Goal: Use online tool/utility: Utilize a website feature to perform a specific function

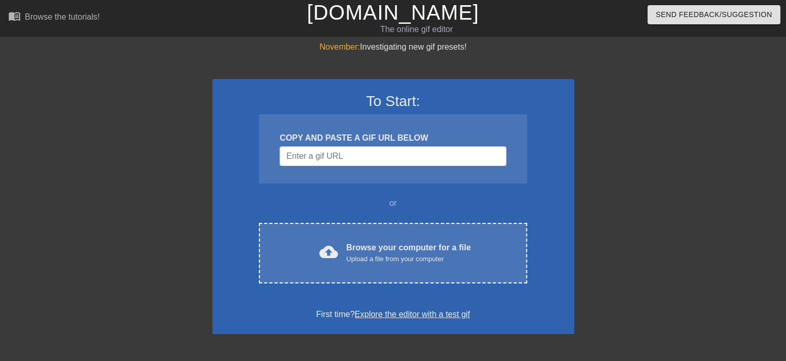
click at [377, 258] on div "Upload a file from your computer" at bounding box center [408, 259] width 125 height 10
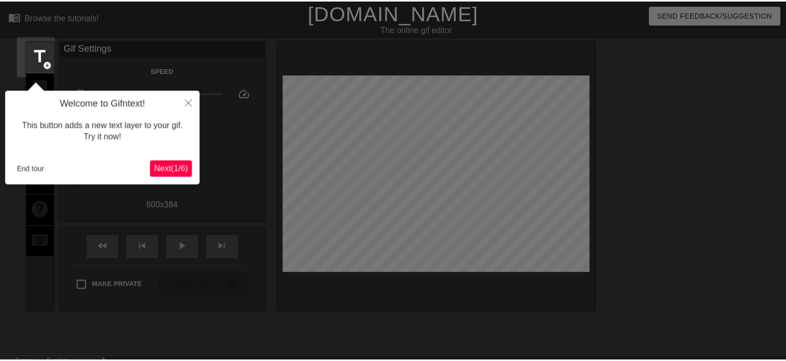
scroll to position [25, 0]
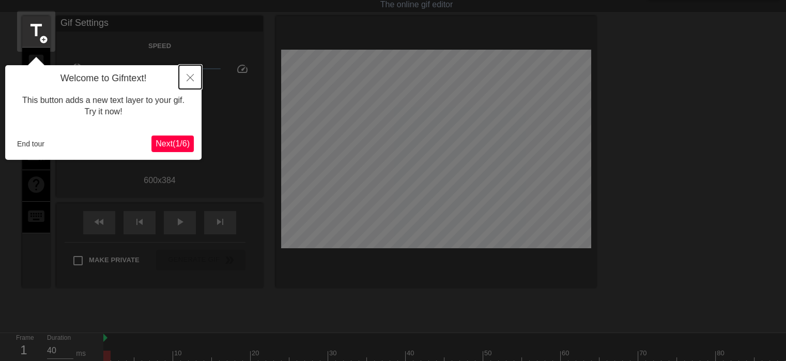
click at [191, 81] on icon "Close" at bounding box center [190, 77] width 7 height 7
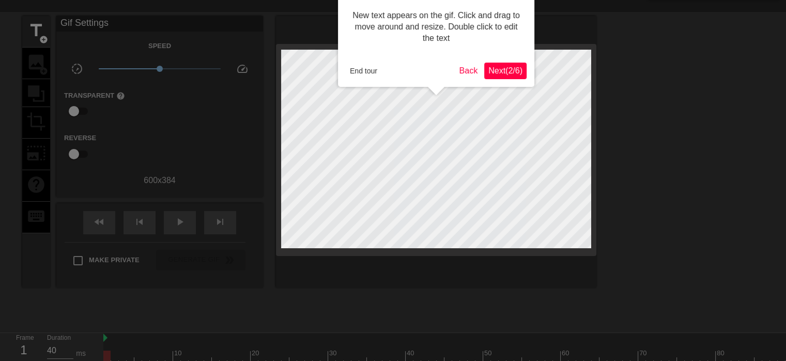
scroll to position [0, 0]
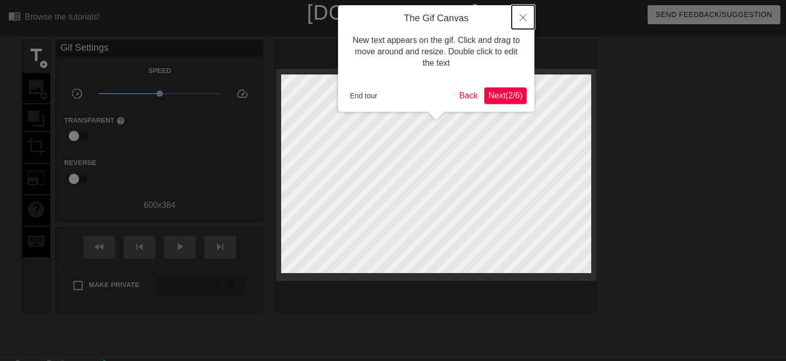
click at [528, 12] on button "Close" at bounding box center [523, 17] width 23 height 24
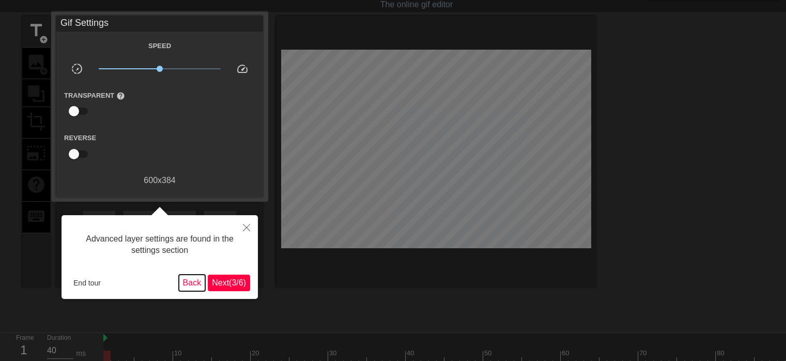
click at [190, 287] on button "Back" at bounding box center [192, 283] width 27 height 17
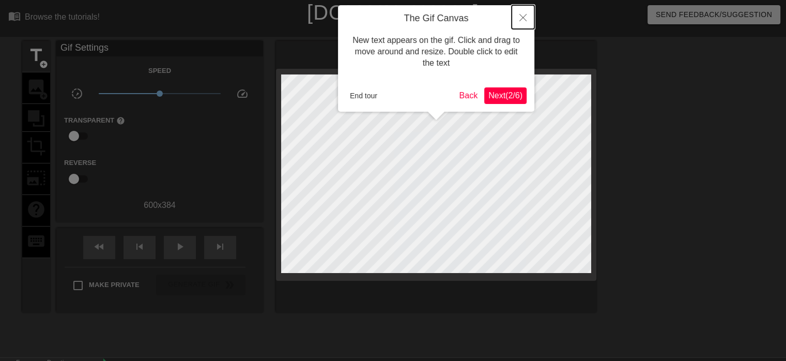
click at [521, 14] on icon "Close" at bounding box center [523, 17] width 7 height 7
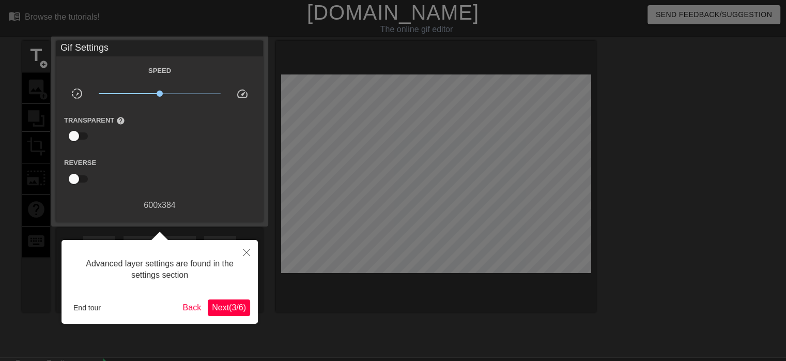
scroll to position [25, 0]
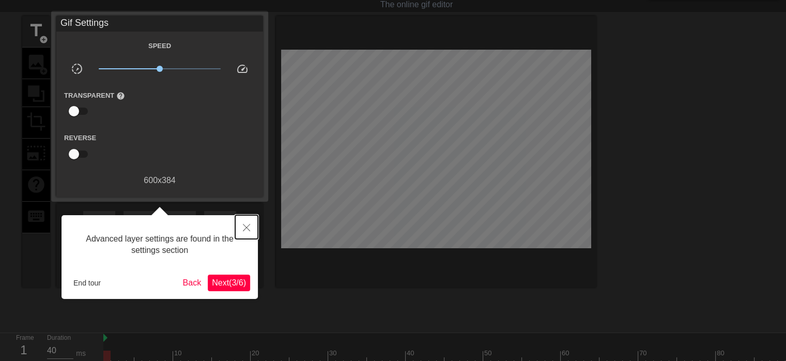
click at [252, 222] on button "Close" at bounding box center [246, 227] width 23 height 24
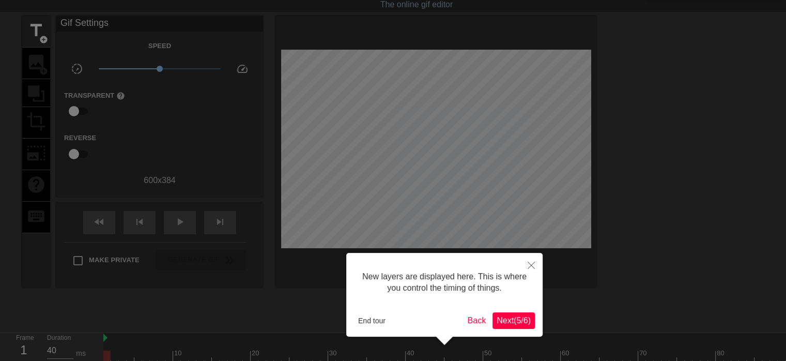
scroll to position [8, 0]
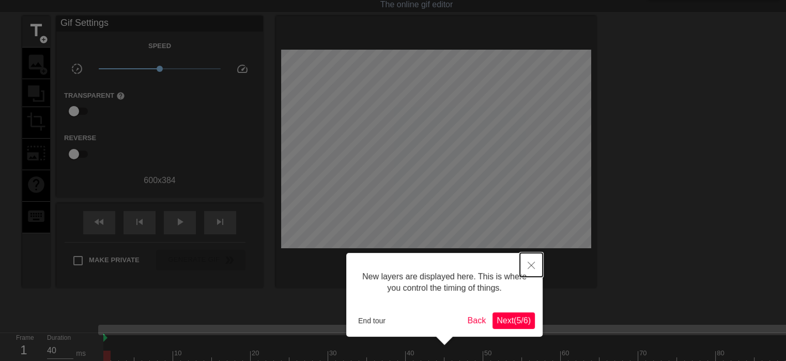
click at [528, 266] on icon "Close" at bounding box center [531, 265] width 7 height 7
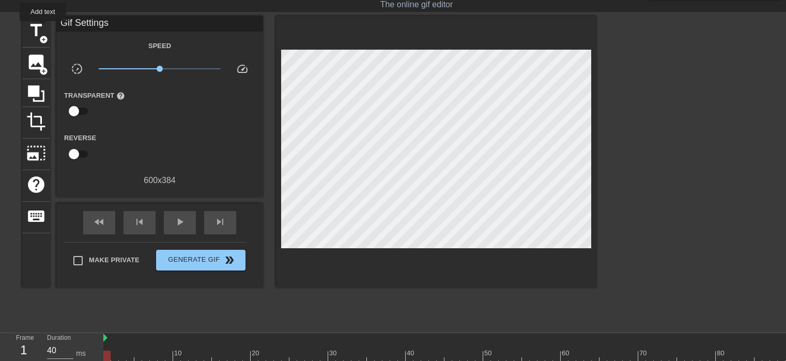
click at [43, 28] on span "title" at bounding box center [36, 31] width 20 height 20
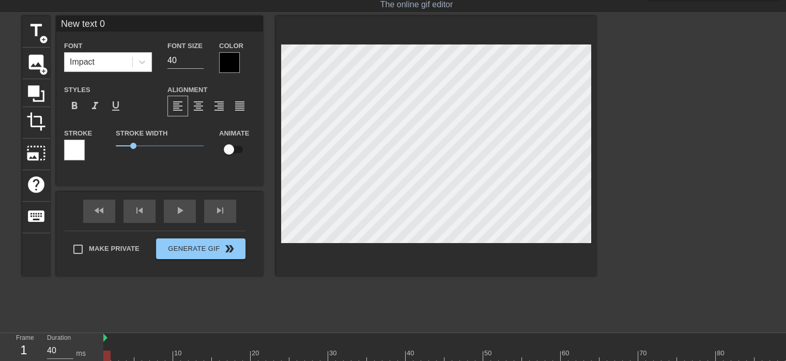
scroll to position [2, 1]
type input "Newt 0"
type textarea "Newt 0"
type input "New 0"
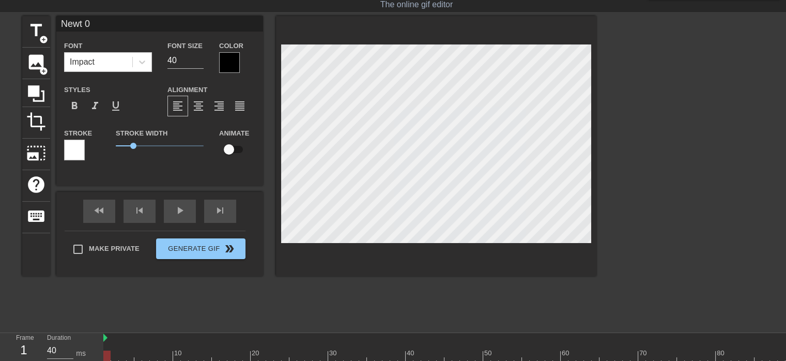
type textarea "New 0"
type input "New0"
type textarea "New0"
type input "New"
type textarea "New"
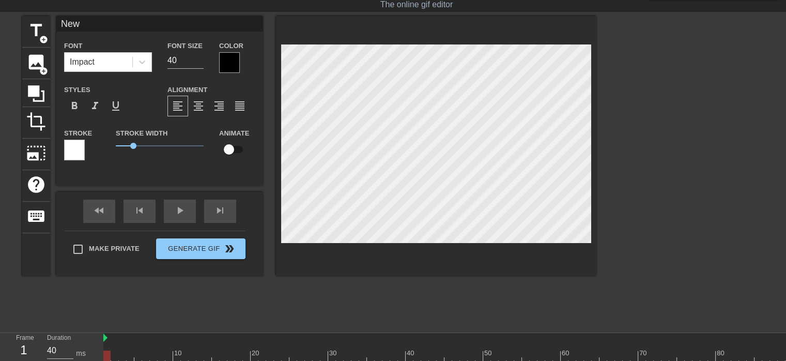
type input "Ne"
type textarea "Ne"
type input "N"
type textarea "N"
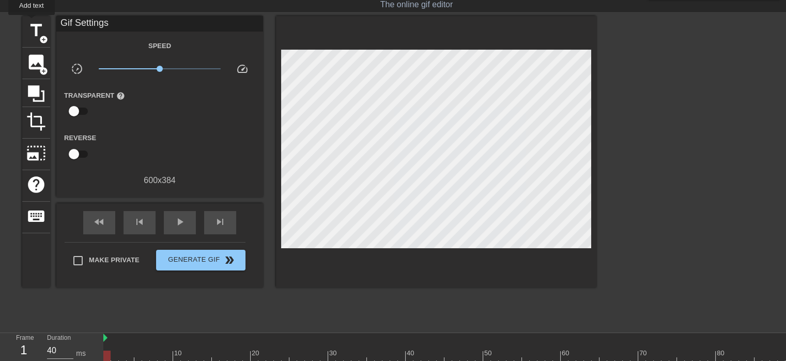
click at [32, 22] on span "title" at bounding box center [36, 31] width 20 height 20
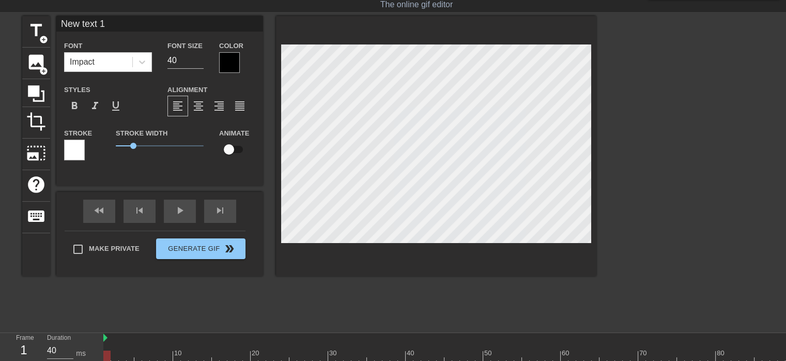
scroll to position [1, 1]
paste textarea "[PERSON_NAME], ja ne pitam kao tvoj cuckie kući. Ja svršavam po faci bez pitanj…"
type input "[PERSON_NAME], ja ne pitam kao tvoj cuckie kući. Ja svršavam po faci bez pitanj…"
type textarea "[PERSON_NAME], ja ne pitam kao tvoj cuckie kući. Ja svršavam po faci bez pitanj…"
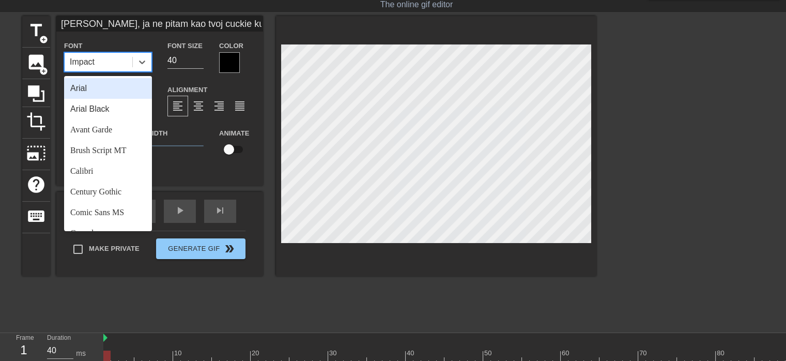
click at [145, 57] on icon at bounding box center [142, 62] width 10 height 10
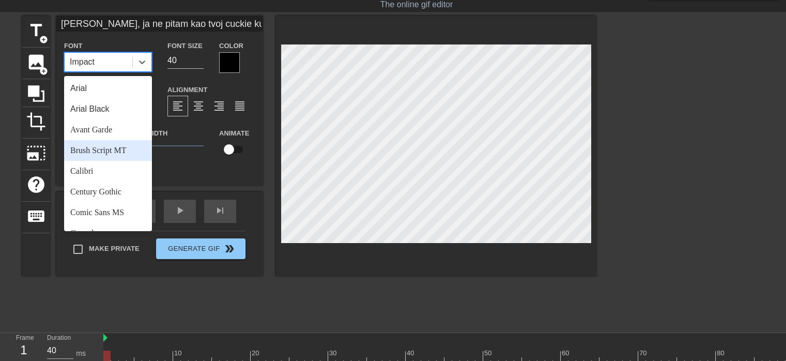
click at [73, 148] on div "Brush Script MT" at bounding box center [108, 150] width 88 height 21
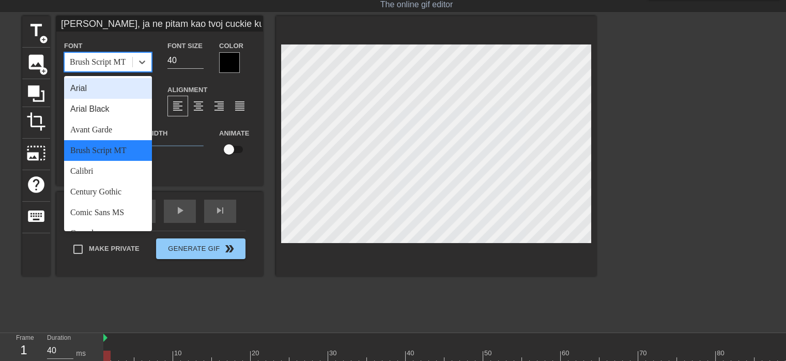
click at [142, 58] on icon at bounding box center [142, 62] width 10 height 10
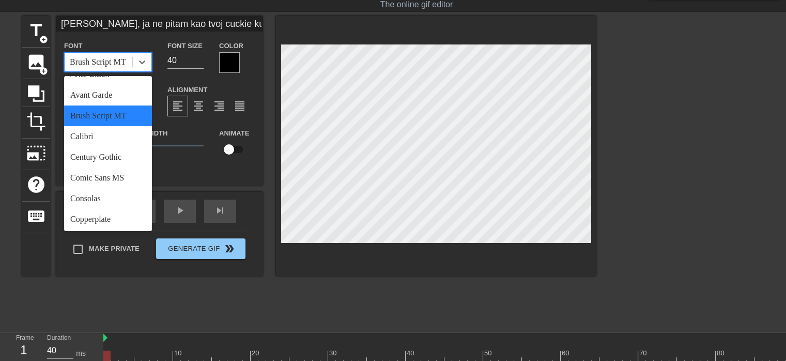
scroll to position [52, 0]
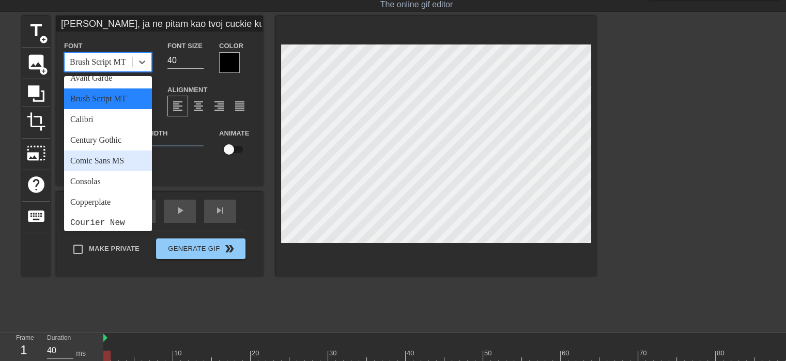
click at [112, 165] on div "Comic Sans MS" at bounding box center [108, 160] width 88 height 21
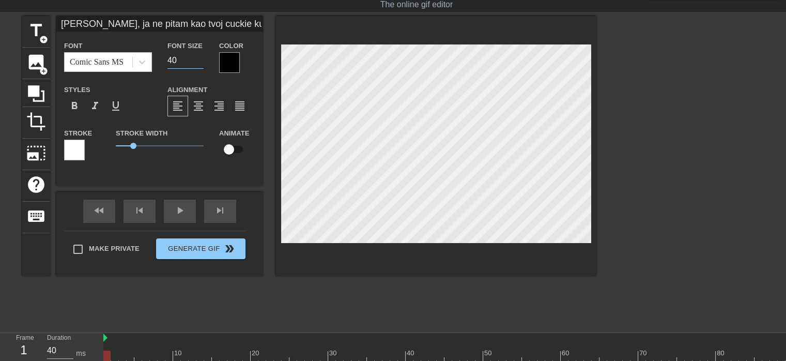
click at [188, 62] on input "40" at bounding box center [185, 60] width 36 height 17
click at [201, 62] on input "39" at bounding box center [185, 60] width 36 height 17
click at [201, 62] on input "38" at bounding box center [185, 60] width 36 height 17
click at [201, 62] on input "37" at bounding box center [185, 60] width 36 height 17
click at [201, 62] on input "16" at bounding box center [185, 60] width 36 height 17
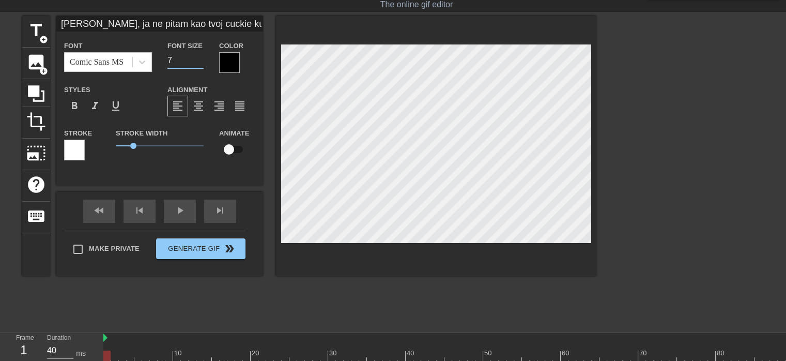
click at [201, 62] on input "7" at bounding box center [185, 60] width 36 height 17
click at [196, 57] on input "8" at bounding box center [185, 60] width 36 height 17
click at [196, 57] on input "9" at bounding box center [185, 60] width 36 height 17
click at [196, 57] on input "10" at bounding box center [185, 60] width 36 height 17
click at [196, 57] on input "11" at bounding box center [185, 60] width 36 height 17
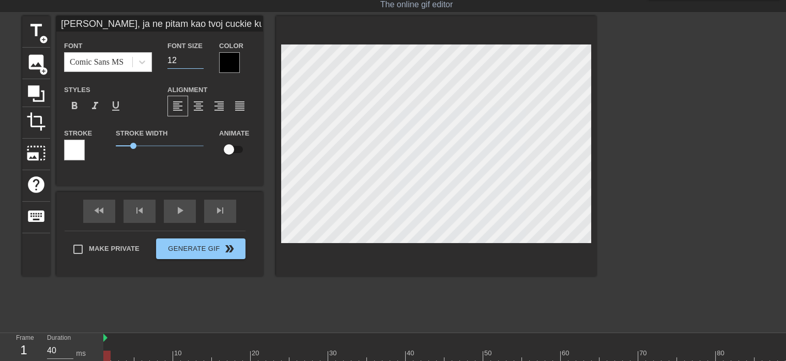
type input "12"
click at [196, 57] on input "12" at bounding box center [185, 60] width 36 height 17
type input "[PERSON_NAME], ja ne pitam kao tvoj cuckie kući. Ja svršavam po faci bez pitanj…"
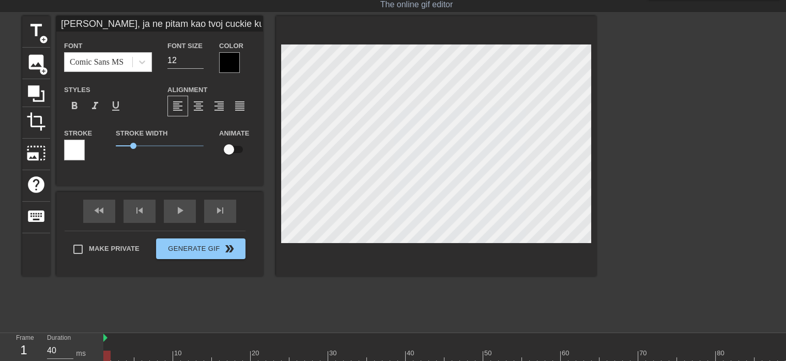
type textarea "[PERSON_NAME], ja ne pitam kao tvoj cuckie kući. Ja svršavam po faci bez pitanj…"
type input "[PERSON_NAME], ja ne pitam kao tvoj cuckie kući. Ja svršavam po faci bez pitanj…"
type textarea "[PERSON_NAME], ja ne pitam kao tvoj cuckie kući. Ja svršavam po faci bez pitanj…"
click at [217, 111] on span "format_align_right" at bounding box center [219, 106] width 12 height 12
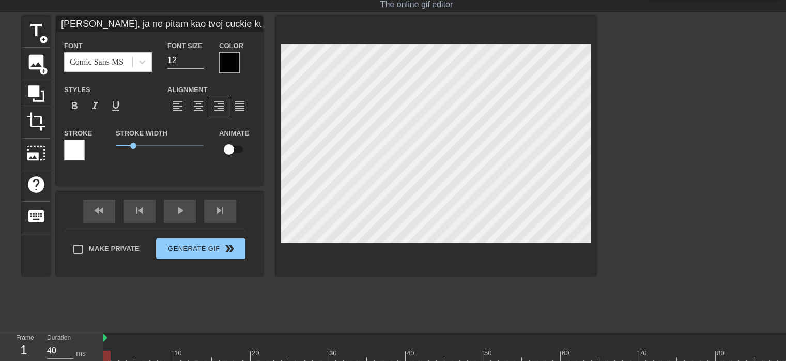
scroll to position [1, 8]
click at [225, 109] on span "format_align_right" at bounding box center [219, 106] width 12 height 12
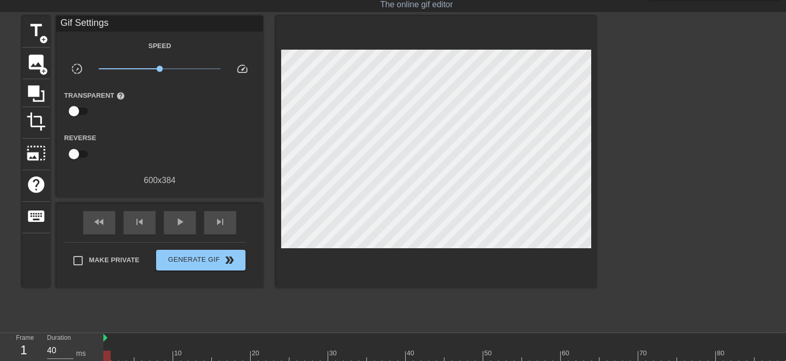
click at [620, 112] on div at bounding box center [686, 171] width 155 height 310
click at [87, 111] on input "checkbox" at bounding box center [73, 111] width 59 height 20
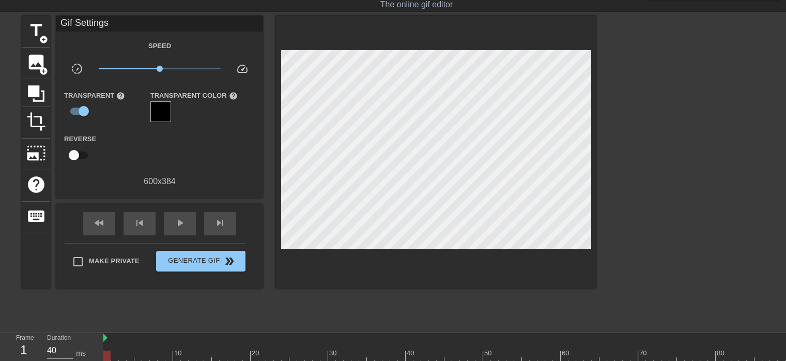
click at [77, 111] on input "checkbox" at bounding box center [83, 111] width 59 height 20
checkbox input "false"
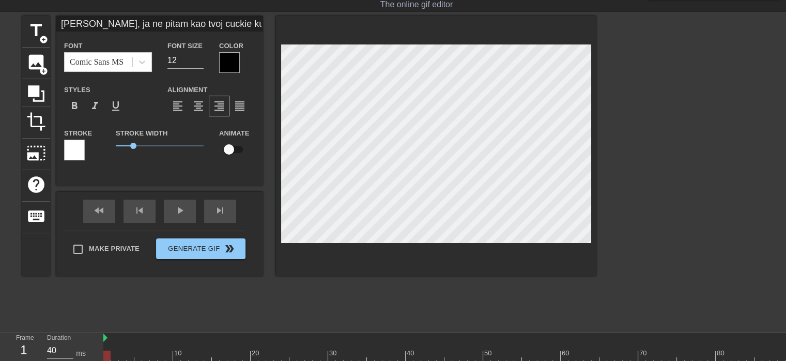
click at [231, 65] on div at bounding box center [229, 62] width 21 height 21
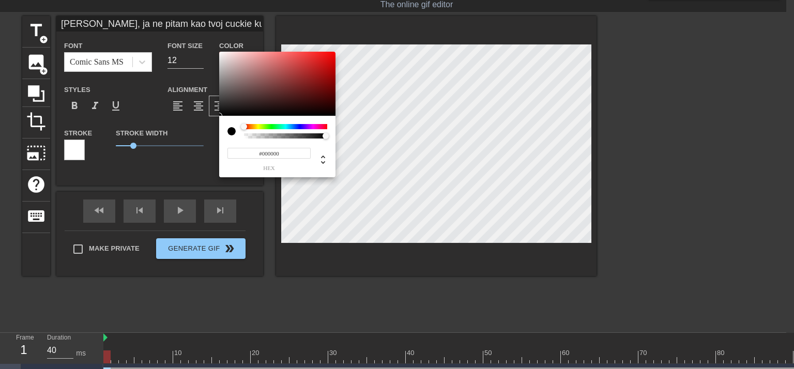
type input "[PERSON_NAME], ja ne pitam kao tvoj cuckie kući. Ja svršavam po faci bez pitanj…"
type input "#A40F0F"
click at [325, 74] on div at bounding box center [277, 84] width 116 height 64
click at [234, 130] on div at bounding box center [231, 131] width 8 height 8
type input "[PERSON_NAME], ja ne pitam kao tvoj cuckie kući. Ja svršavam po faci bez pitanj…"
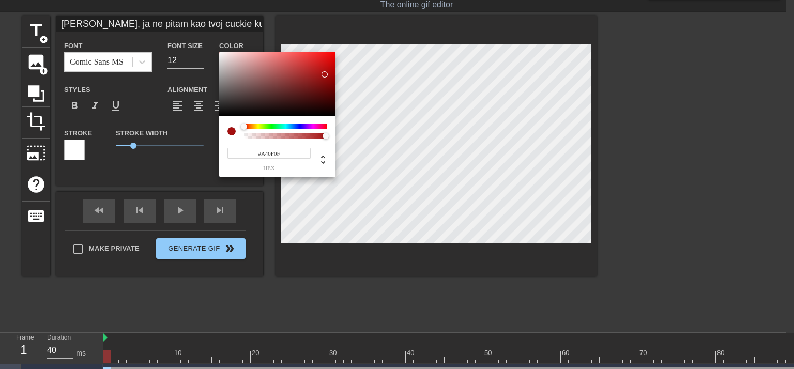
type input "#92A40F"
click at [260, 126] on div at bounding box center [285, 126] width 83 height 5
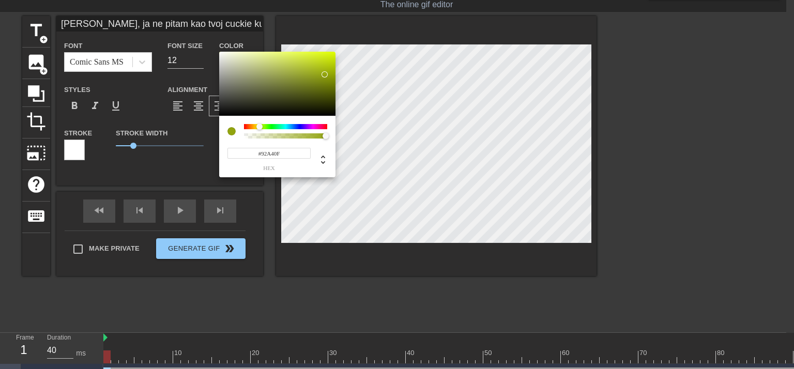
type input "[PERSON_NAME], ja ne pitam kao tvoj cuckie kući. Ja svršavam po faci bez pitanj…"
type input "#758505"
click at [331, 82] on div at bounding box center [277, 84] width 116 height 64
type input "[PERSON_NAME], ja ne pitam kao tvoj cuckie kući. Ja svršavam po faci bez pitanj…"
type input "#760585"
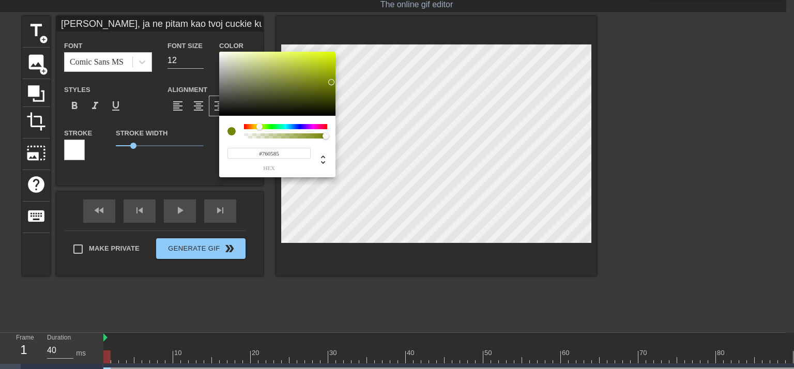
click at [312, 128] on div at bounding box center [285, 126] width 83 height 5
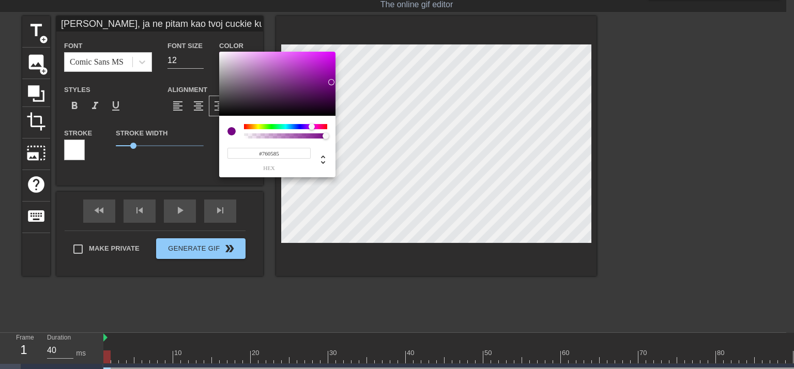
type input "[PERSON_NAME], ja ne pitam kao tvoj cuckie kući. Ja svršavam po faci bez pitanj…"
type input "#AB09C1"
type input "[PERSON_NAME], ja ne pitam kao tvoj cuckie kući. Ja svršavam po faci bez pitanj…"
type input "#A708BC"
click at [331, 68] on div at bounding box center [277, 84] width 116 height 64
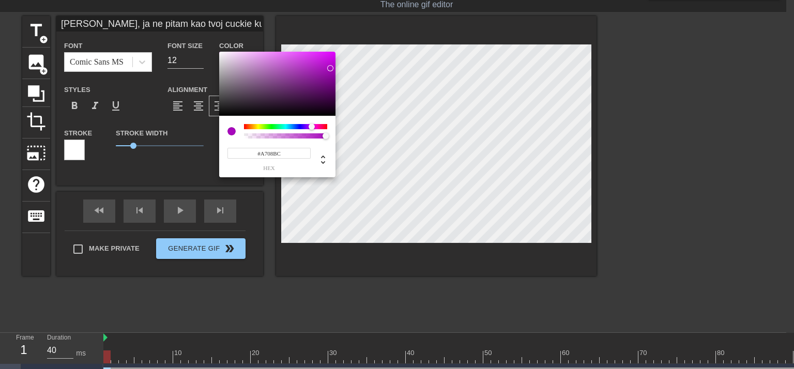
type input "[PERSON_NAME], ja ne pitam kao tvoj cuckie kući. Ja svršavam po faci bez pitanj…"
type input "#A707BC"
type input "[PERSON_NAME], ja ne pitam kao tvoj cuckie kući. Ja svršavam po faci bez pitanj…"
type input "#A704BC"
type input "[PERSON_NAME], ja ne pitam kao tvoj cuckie kući. Ja svršavam po faci bez pitanj…"
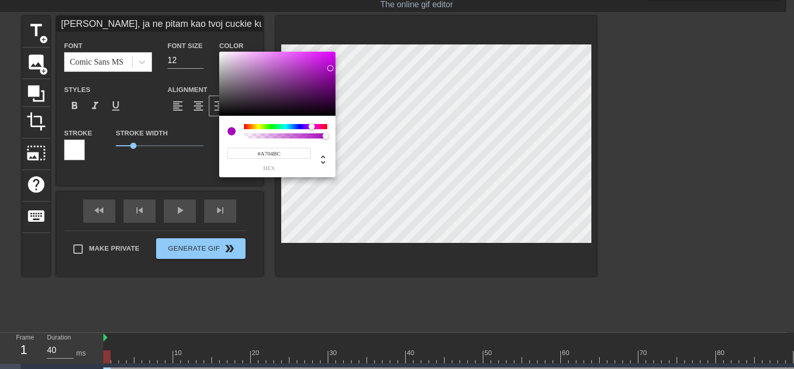
type input "#A701BC"
type input "[PERSON_NAME], ja ne pitam kao tvoj cuckie kući. Ja svršavam po faci bez pitanj…"
type input "#A700BC"
drag, startPoint x: 331, startPoint y: 68, endPoint x: 337, endPoint y: 68, distance: 6.2
click at [337, 68] on div "#A700BC hex" at bounding box center [397, 184] width 794 height 369
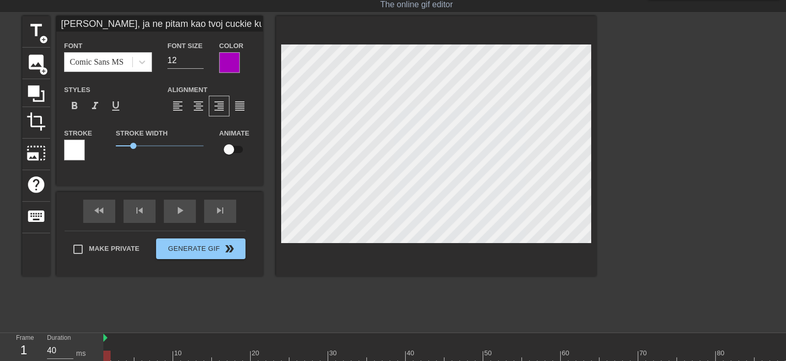
click at [78, 153] on div at bounding box center [74, 150] width 21 height 21
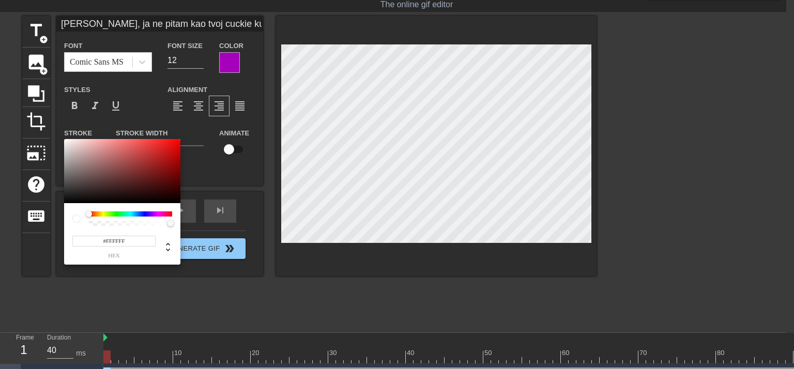
click at [161, 212] on div at bounding box center [130, 213] width 83 height 5
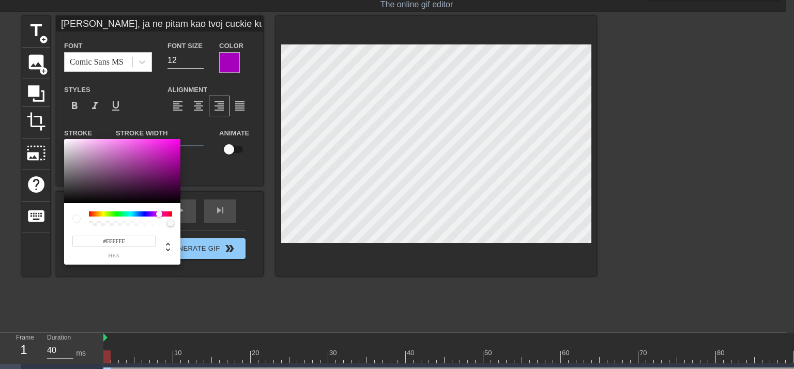
click at [159, 213] on div at bounding box center [130, 213] width 83 height 5
type input "[PERSON_NAME], ja ne pitam kao tvoj cuckie kući. Ja svršavam po faci bez pitanj…"
type input "#D605CF"
click at [178, 149] on div at bounding box center [122, 171] width 116 height 64
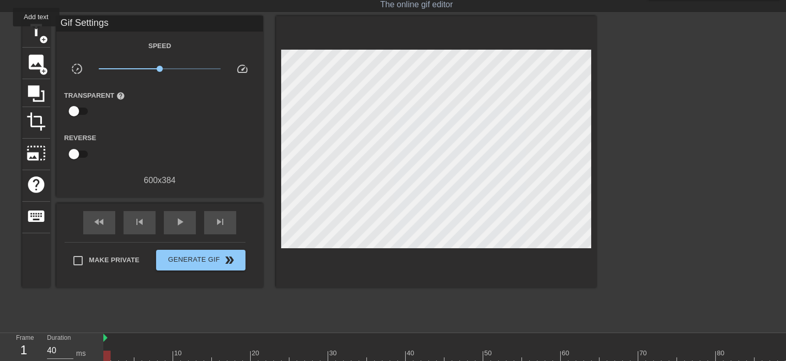
click at [36, 34] on span "title" at bounding box center [36, 31] width 20 height 20
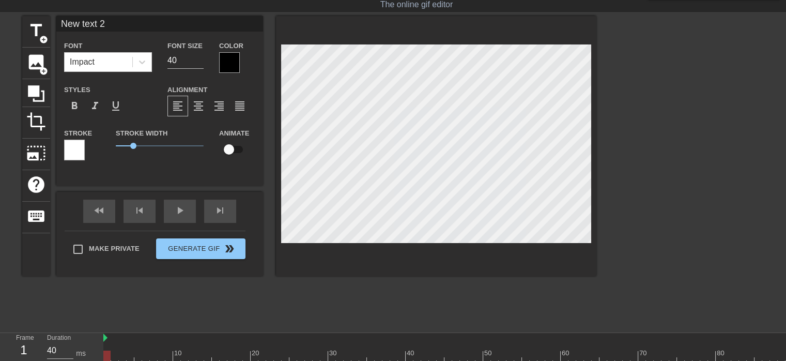
type input "New tex 2"
type textarea "New tex 2"
type input "[PERSON_NAME], ja ne pitam kao tvoj cuckie kući. Ja svršavam po faci bez pitanj…"
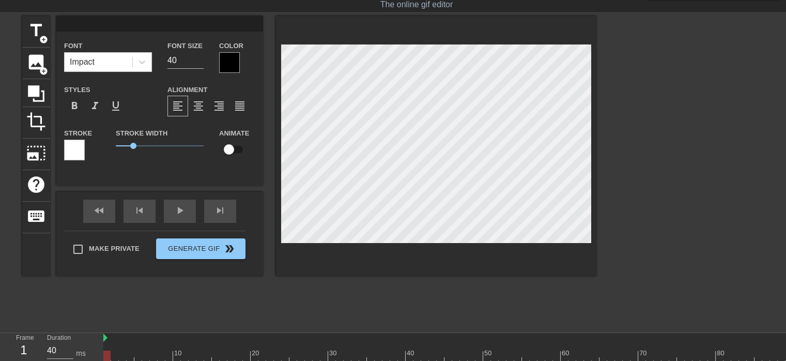
type input "12"
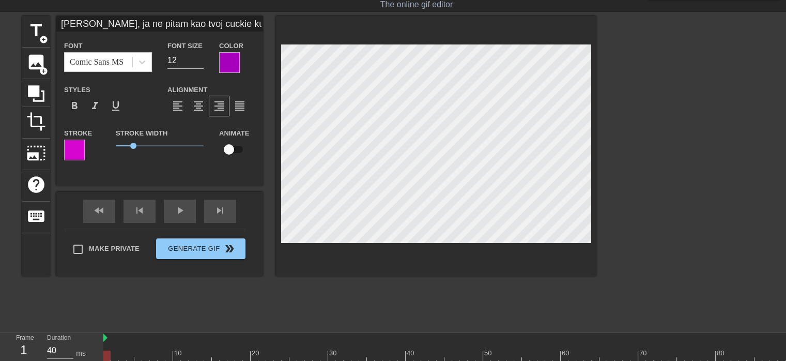
click at [93, 102] on span "format_italic" at bounding box center [95, 106] width 12 height 12
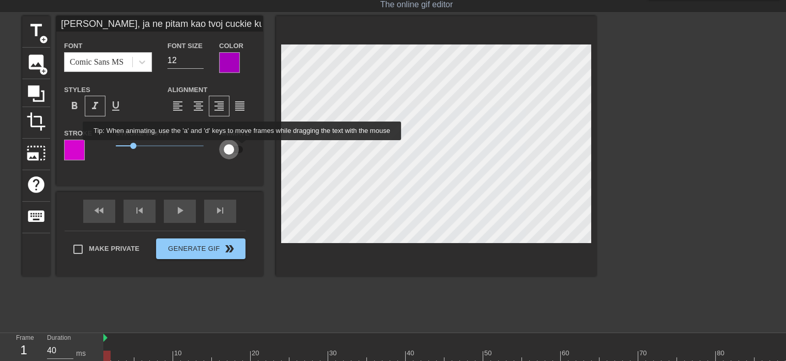
drag, startPoint x: 232, startPoint y: 147, endPoint x: 242, endPoint y: 147, distance: 10.9
click at [242, 147] on input "checkbox" at bounding box center [229, 150] width 59 height 20
checkbox input "true"
type input "[PERSON_NAME], ja ne pitam kao tvoj cuckie kući. Ja svršavam po faci bez pitanj…"
click at [238, 147] on input "checkbox" at bounding box center [238, 150] width 59 height 20
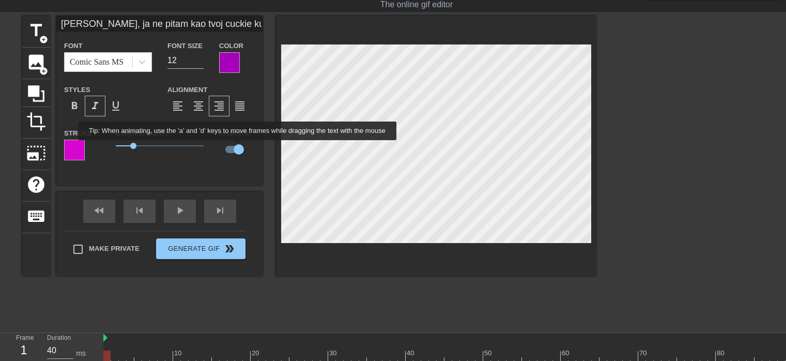
checkbox input "false"
type input "[PERSON_NAME], ja ne pitam kao tvoj cuckie kući. Ja svršavam po faci bez pitanj…"
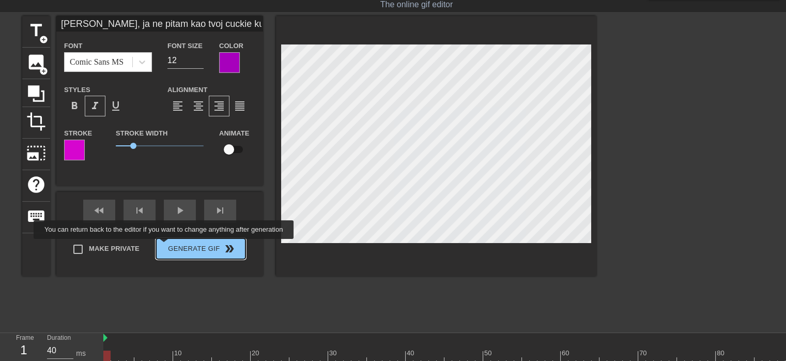
click at [165, 246] on div "Make Private Generate Gif double_arrow" at bounding box center [155, 251] width 181 height 41
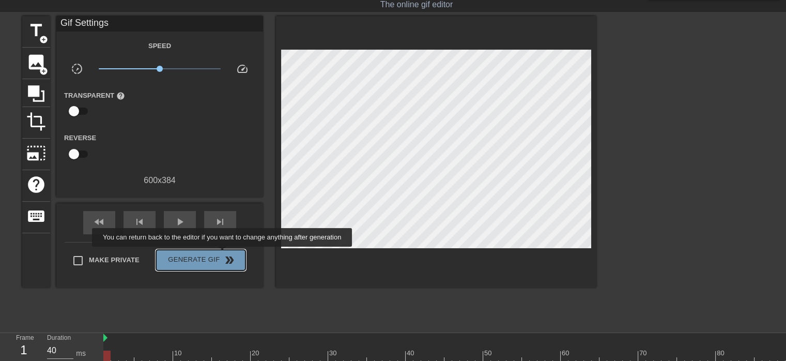
click at [223, 254] on span "double_arrow" at bounding box center [229, 260] width 12 height 12
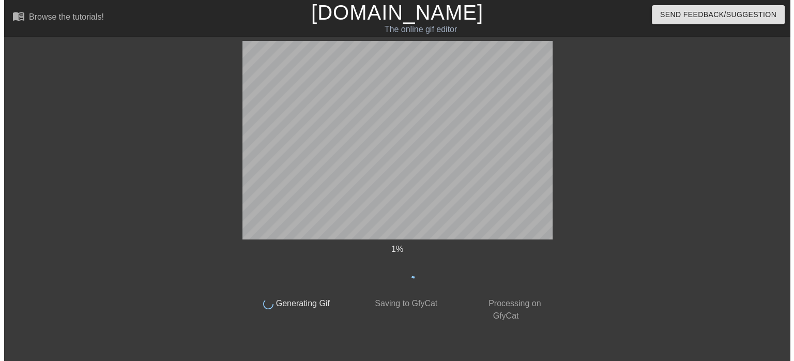
scroll to position [0, 0]
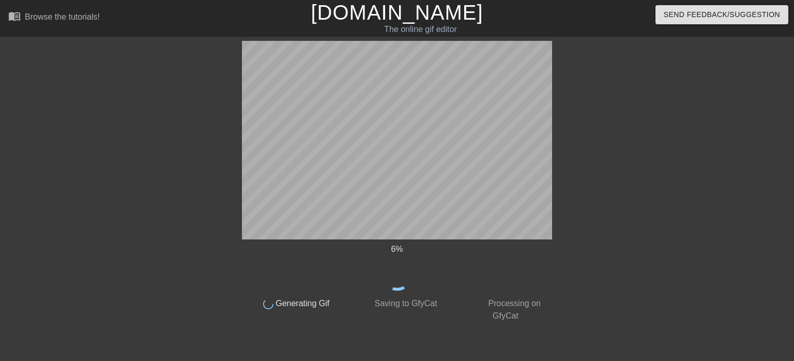
click at [603, 179] on div at bounding box center [642, 196] width 155 height 310
